Goal: Task Accomplishment & Management: Manage account settings

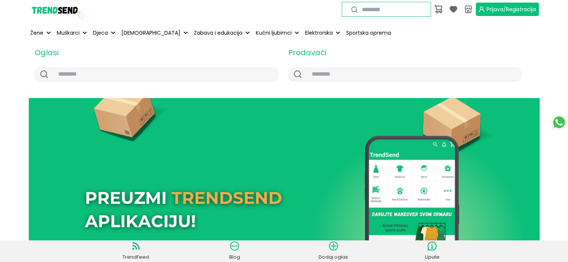
click at [498, 12] on span "Prijava/Registracija" at bounding box center [510, 9] width 49 height 7
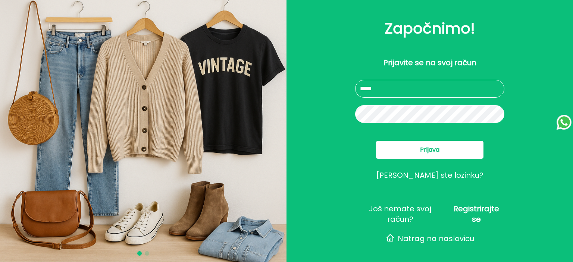
click at [391, 91] on input "text" at bounding box center [429, 89] width 149 height 18
type input "**********"
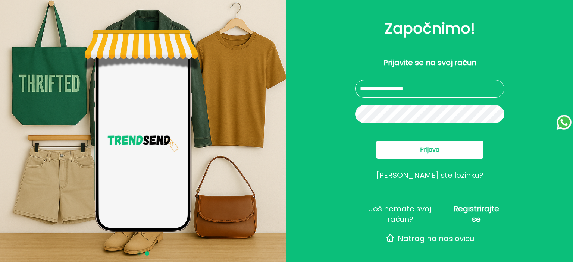
click at [468, 150] on button "Prijava" at bounding box center [429, 150] width 107 height 18
